Goal: Task Accomplishment & Management: Manage account settings

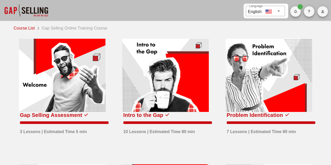
click at [322, 12] on icon "button" at bounding box center [322, 11] width 3 height 3
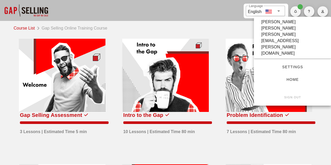
click at [291, 65] on span "Settings" at bounding box center [292, 67] width 60 height 4
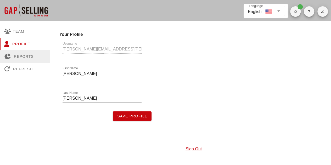
click at [21, 54] on div "Reports" at bounding box center [25, 56] width 50 height 13
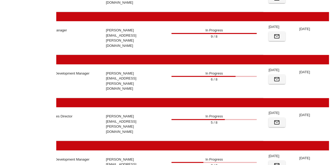
scroll to position [0, 122]
